Goal: Check status: Check status

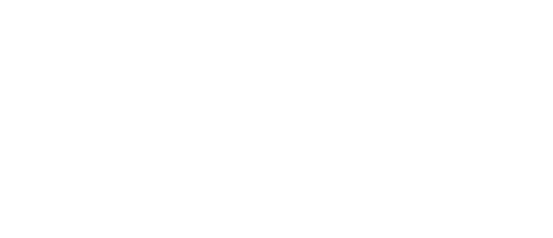
select select
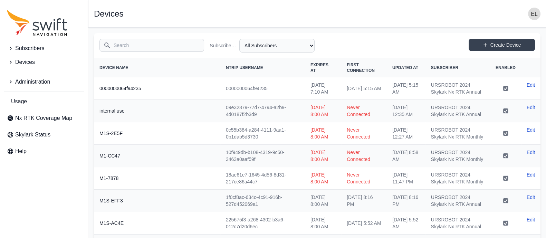
click at [141, 48] on input "Search" at bounding box center [151, 45] width 105 height 13
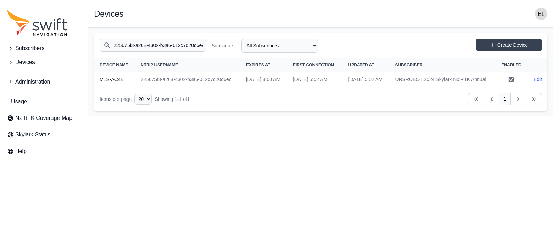
click at [173, 42] on input "225675f3-a268-4302-b3a6-012c7d20d6ec" at bounding box center [152, 45] width 106 height 13
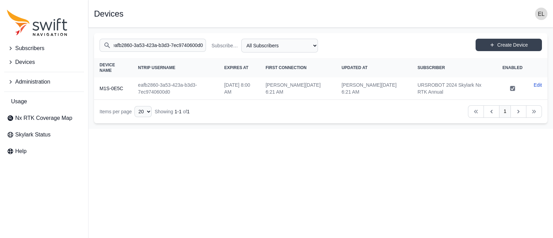
type input "eafb2860-3a53-423a-b3d3-7ec9740600d0"
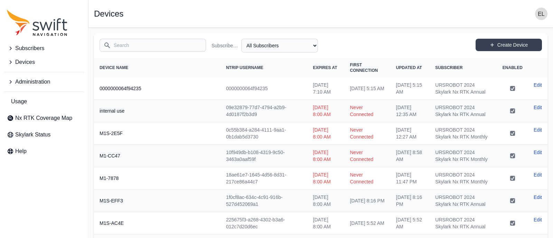
drag, startPoint x: 0, startPoint y: 0, endPoint x: 173, endPoint y: 42, distance: 177.9
click at [173, 42] on input "Search" at bounding box center [152, 45] width 106 height 13
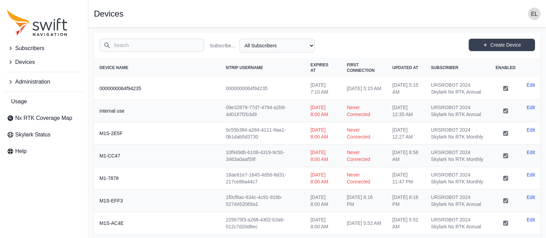
click at [173, 42] on input "Search" at bounding box center [151, 45] width 105 height 13
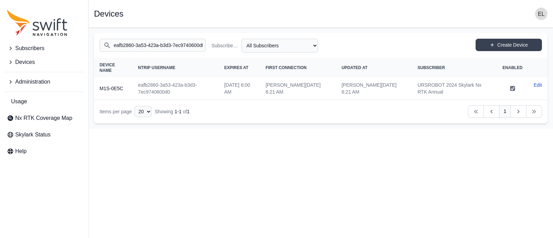
scroll to position [0, 2]
type input "eafb2860-3a53-423a-b3d3-7ec9740600d0"
